Goal: Task Accomplishment & Management: Manage account settings

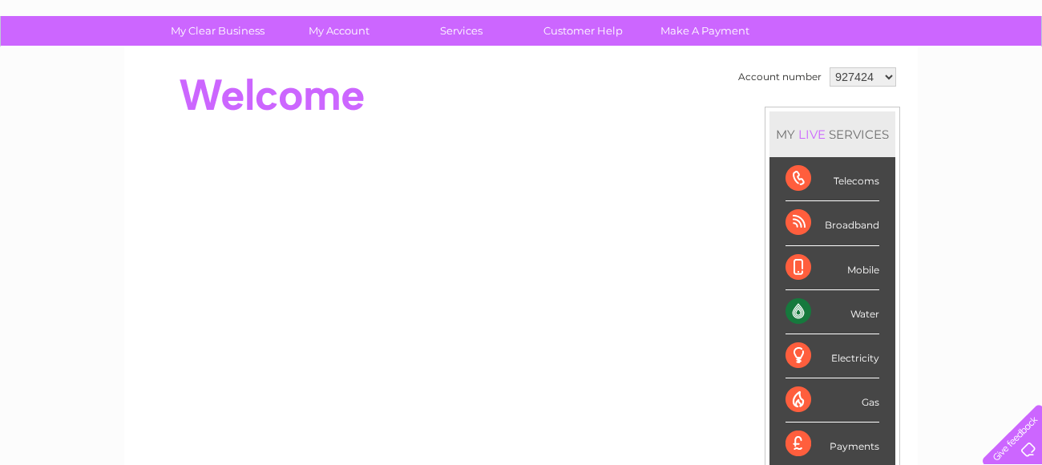
scroll to position [100, 0]
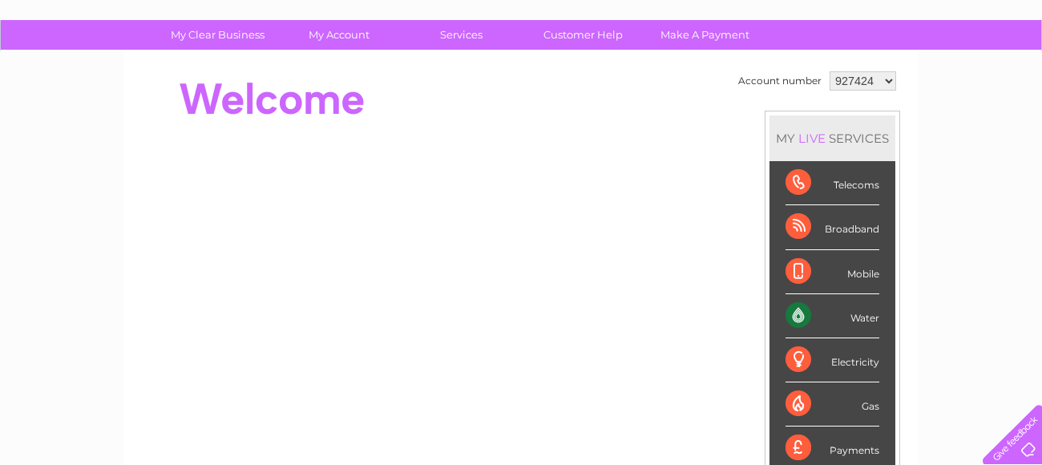
click at [883, 83] on select "927424 1007241" at bounding box center [863, 80] width 67 height 19
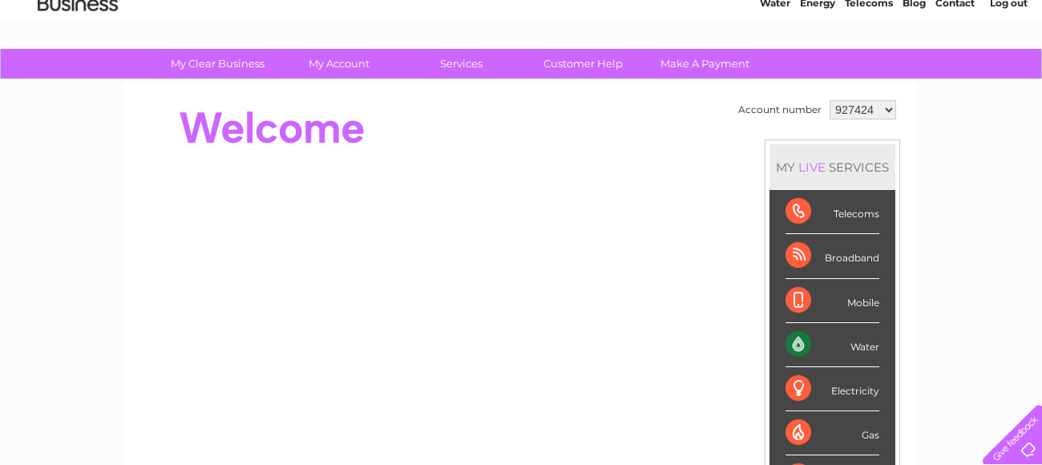
scroll to position [43, 0]
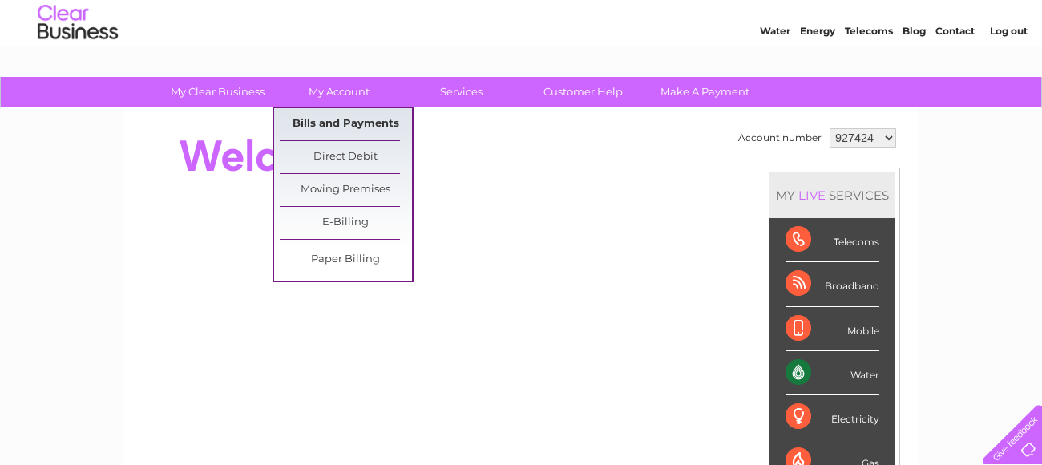
click at [354, 121] on link "Bills and Payments" at bounding box center [346, 124] width 132 height 32
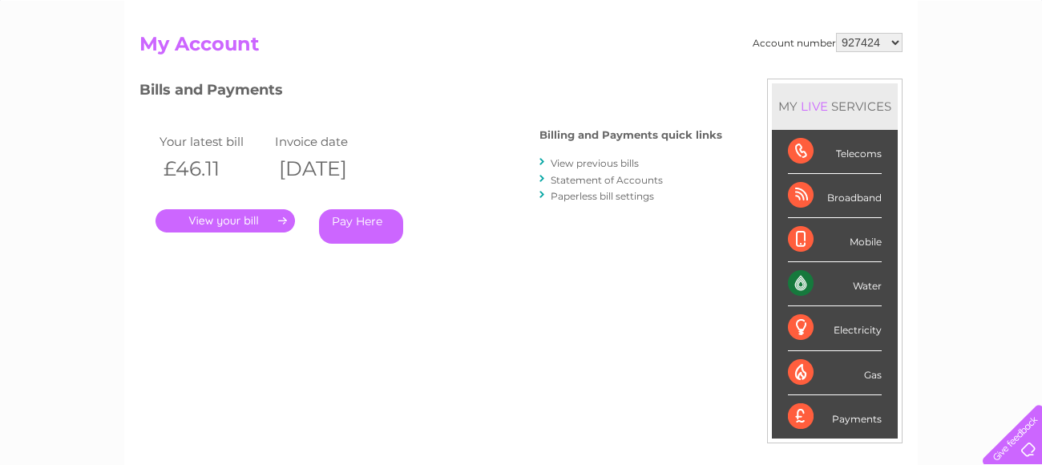
scroll to position [150, 0]
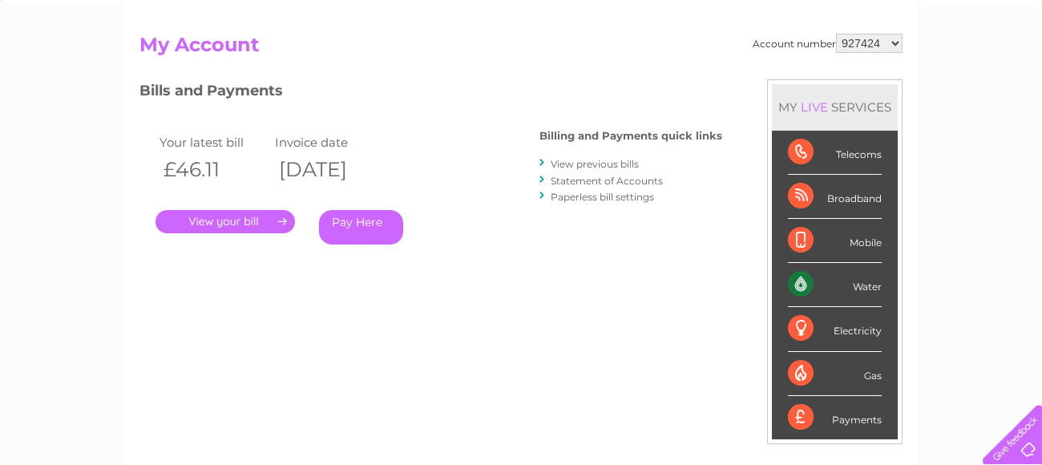
click at [207, 221] on link "." at bounding box center [226, 221] width 140 height 23
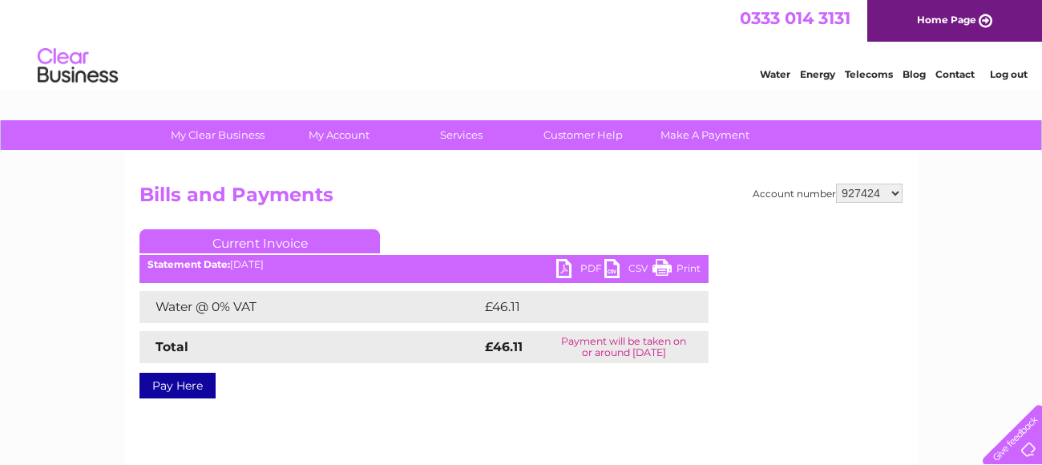
click at [895, 190] on select "927424 1007241" at bounding box center [869, 193] width 67 height 19
select select "1007241"
click at [840, 184] on select "927424 1007241" at bounding box center [869, 193] width 67 height 19
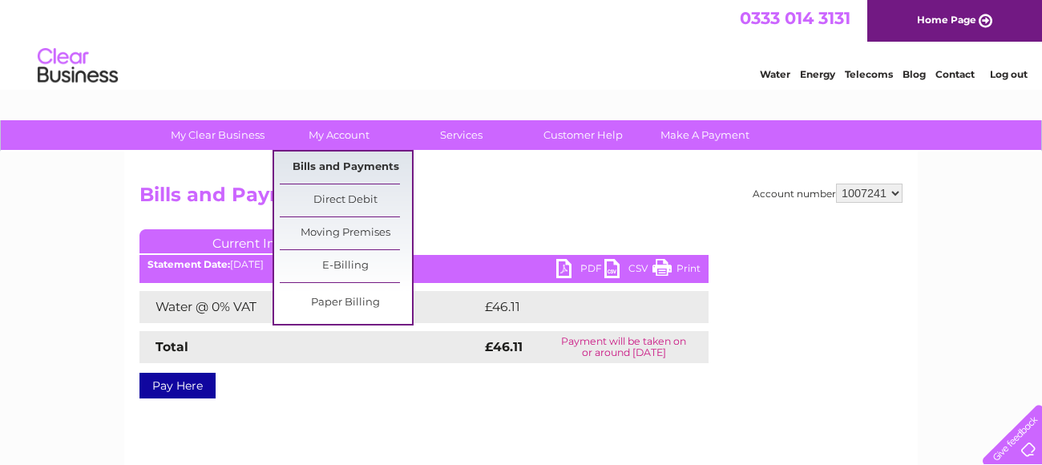
click at [347, 172] on link "Bills and Payments" at bounding box center [346, 168] width 132 height 32
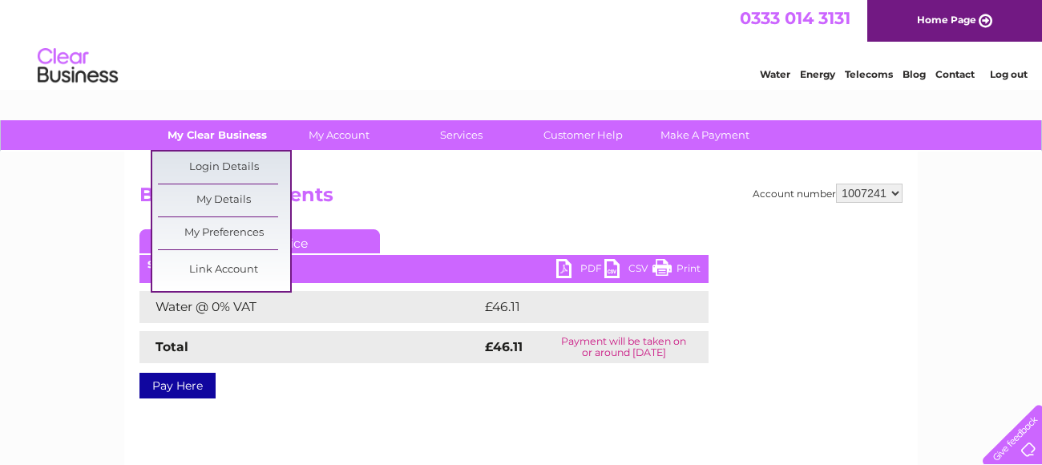
click at [250, 136] on link "My Clear Business" at bounding box center [218, 135] width 132 height 30
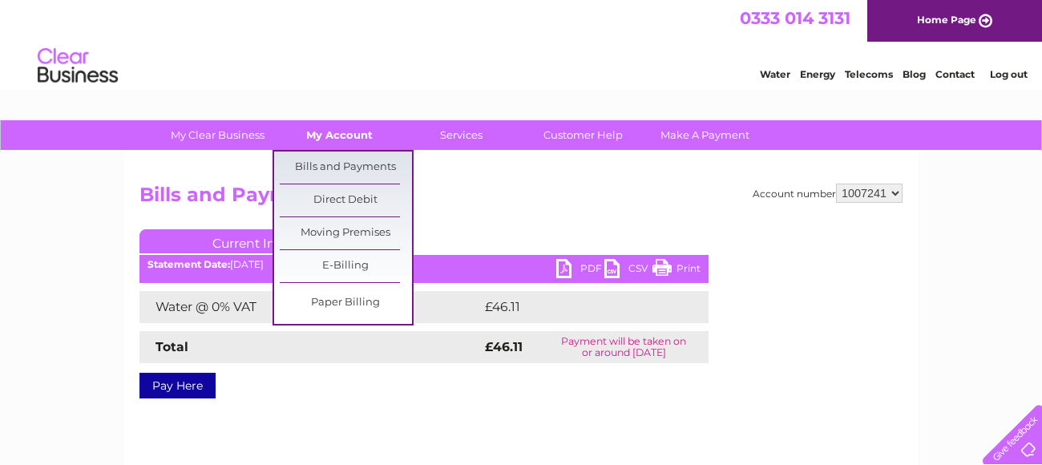
click at [330, 133] on link "My Account" at bounding box center [339, 135] width 132 height 30
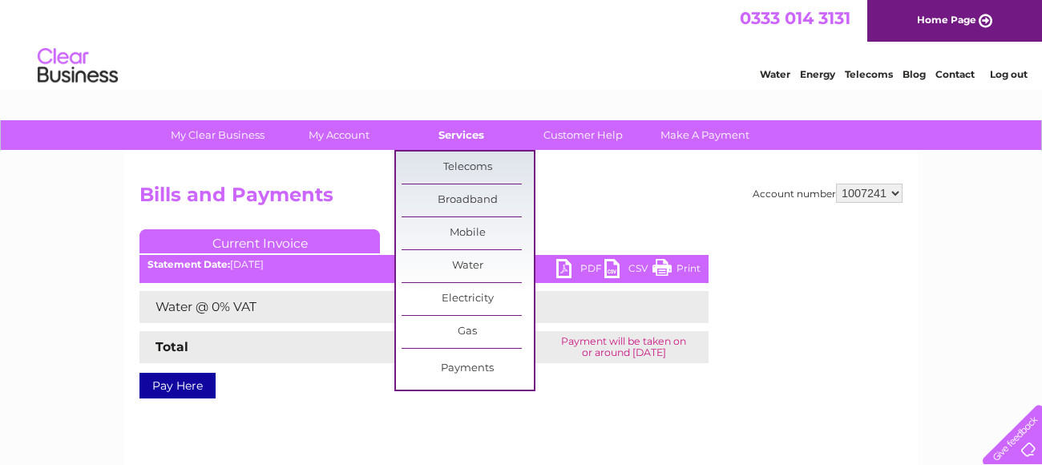
click at [451, 131] on link "Services" at bounding box center [461, 135] width 132 height 30
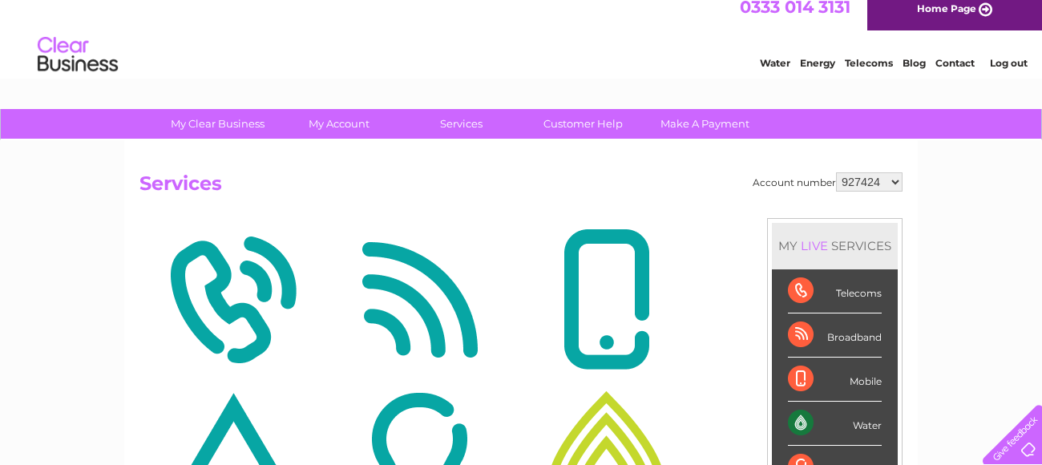
scroll to position [3, 0]
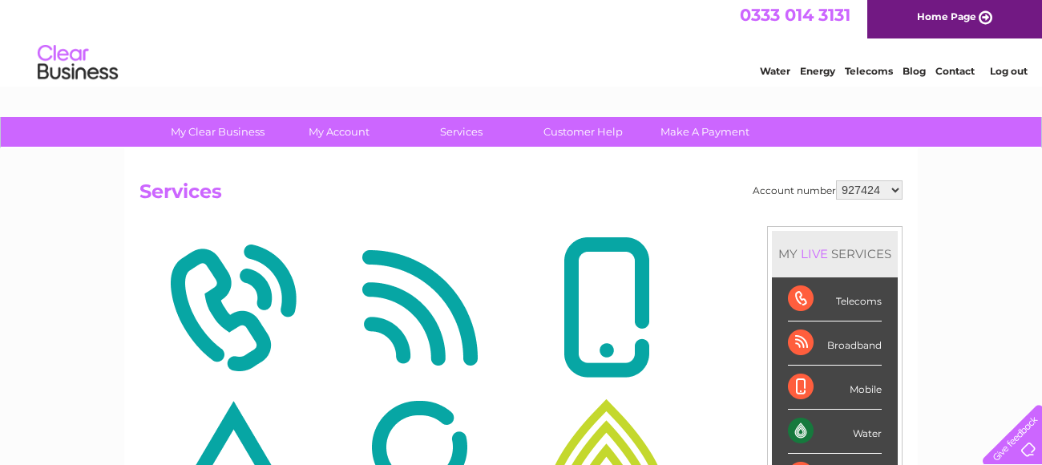
click at [896, 188] on select "927424 1007241" at bounding box center [869, 189] width 67 height 19
select select "1007241"
click at [840, 180] on select "927424 1007241" at bounding box center [869, 189] width 67 height 19
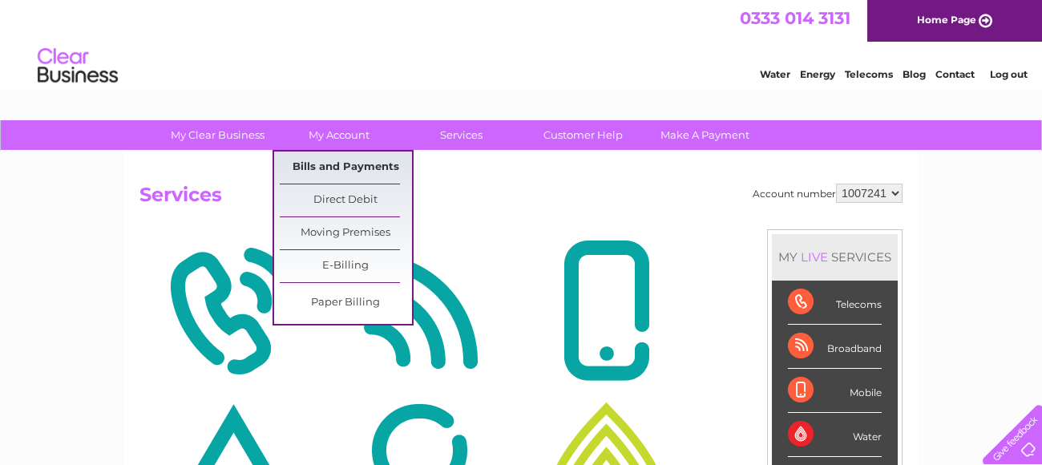
click at [337, 163] on link "Bills and Payments" at bounding box center [346, 168] width 132 height 32
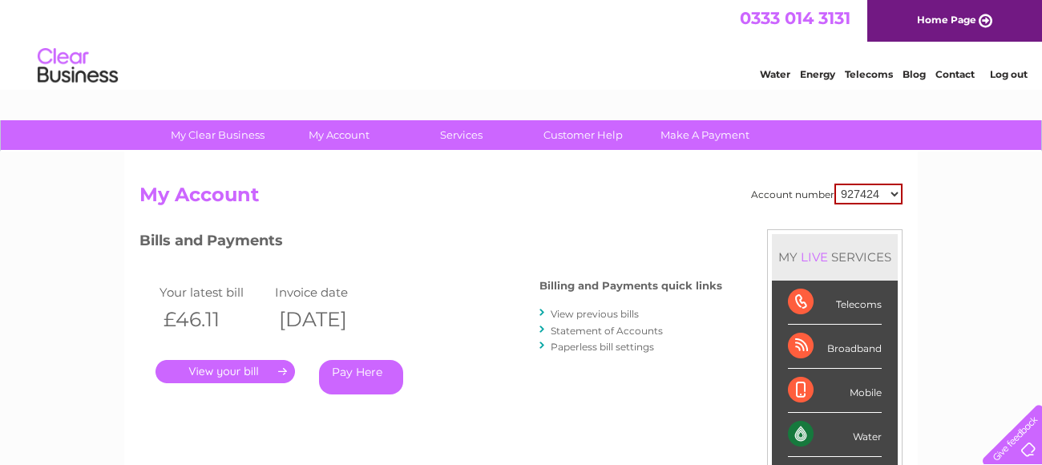
click at [895, 195] on select "927424 1007241" at bounding box center [869, 194] width 68 height 21
select select "1007241"
click at [839, 184] on select "927424 1007241" at bounding box center [869, 194] width 68 height 21
